Goal: Transaction & Acquisition: Purchase product/service

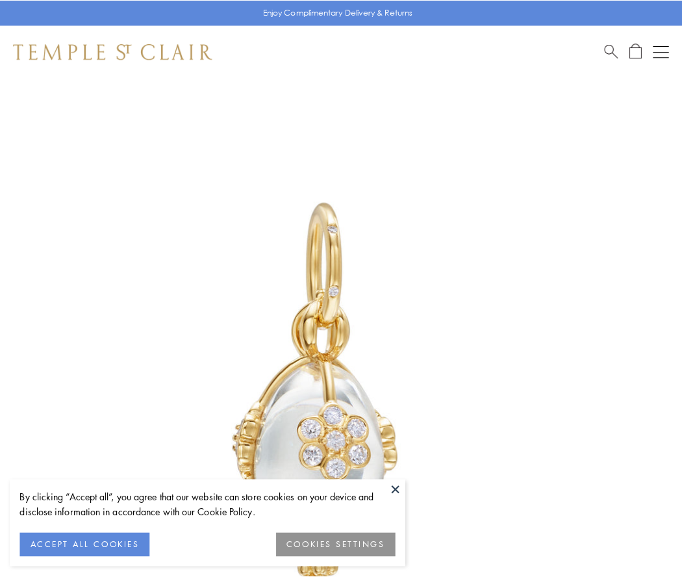
scroll to position [32, 0]
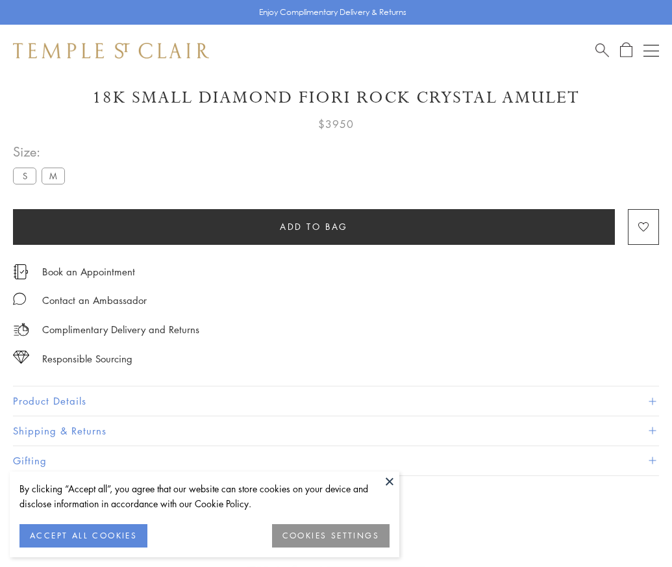
click at [314, 226] on span "Add to bag" at bounding box center [314, 227] width 68 height 14
